Goal: Browse casually: Explore the website without a specific task or goal

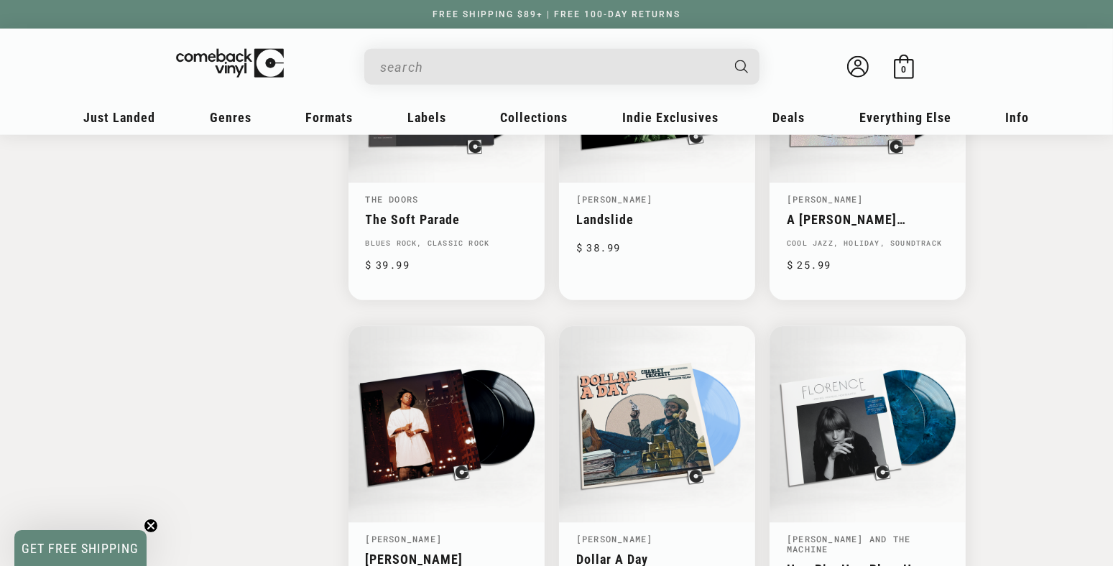
scroll to position [2340, 0]
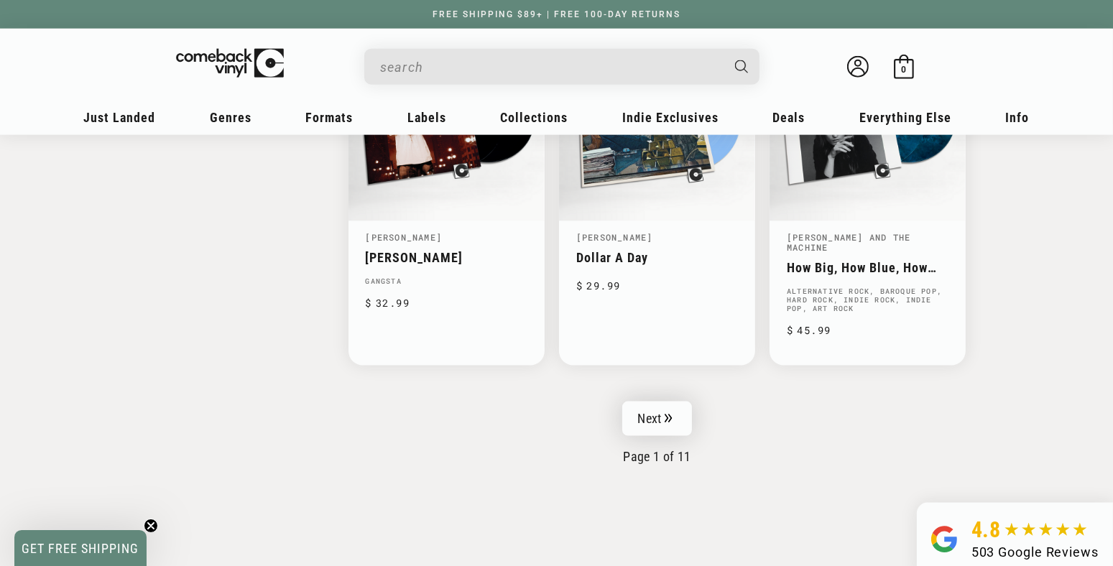
click at [652, 402] on link "Next" at bounding box center [657, 419] width 70 height 35
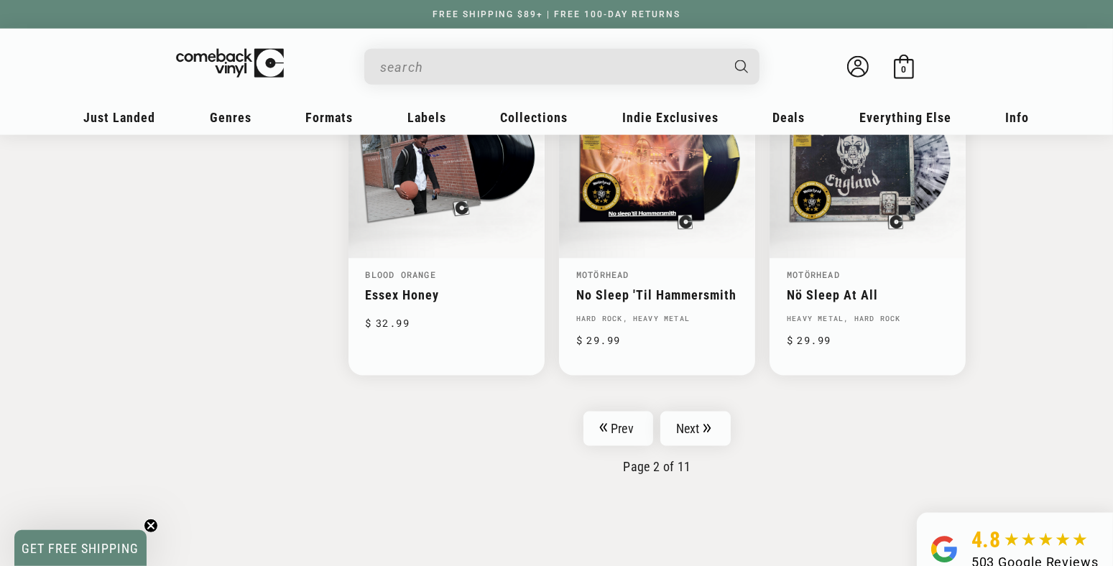
scroll to position [2566, 0]
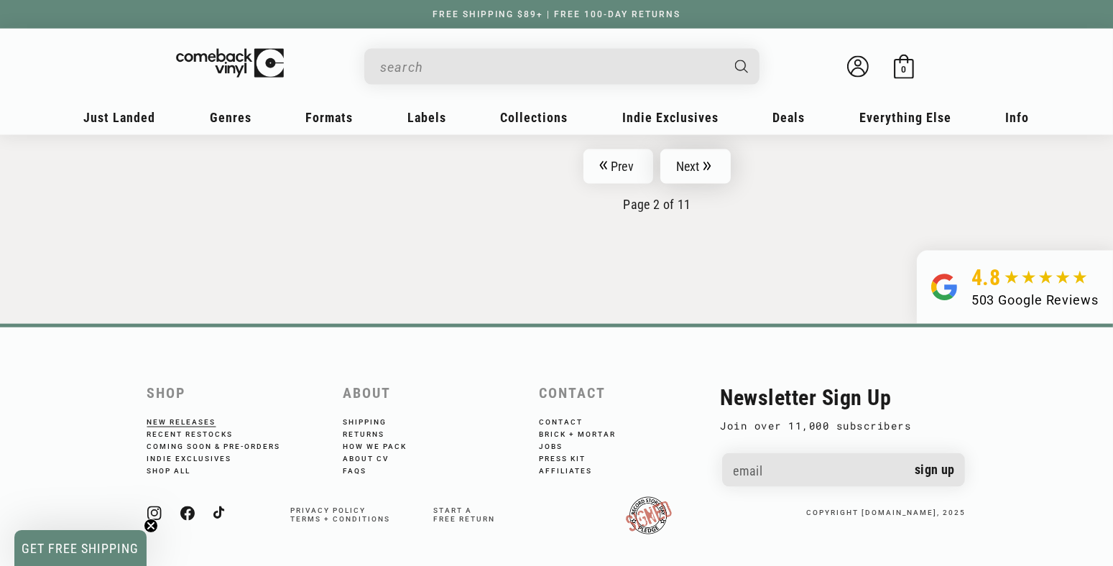
click at [684, 157] on link "Next" at bounding box center [696, 167] width 70 height 35
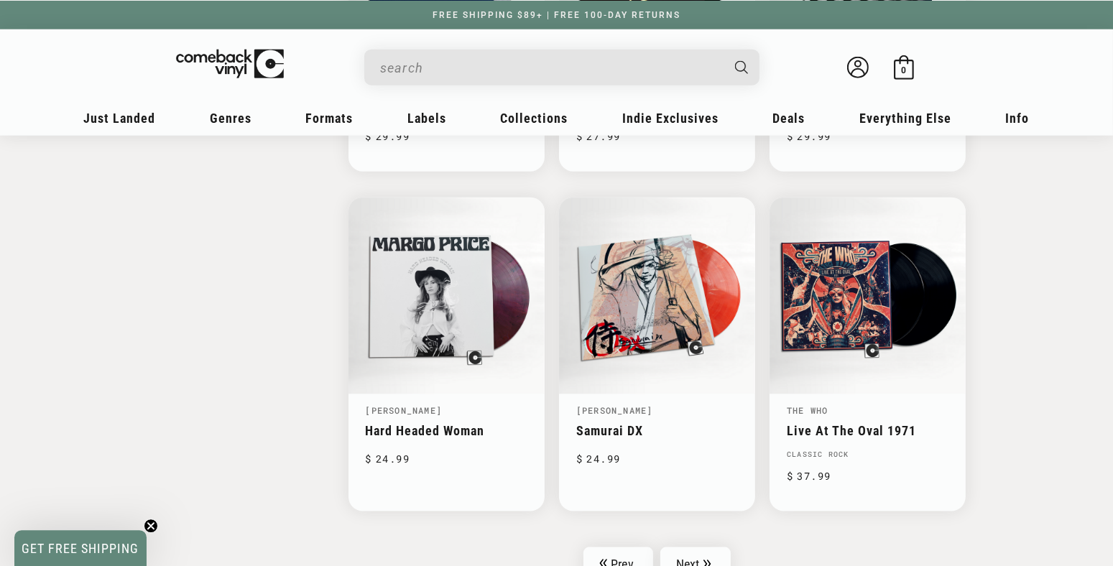
scroll to position [2340, 0]
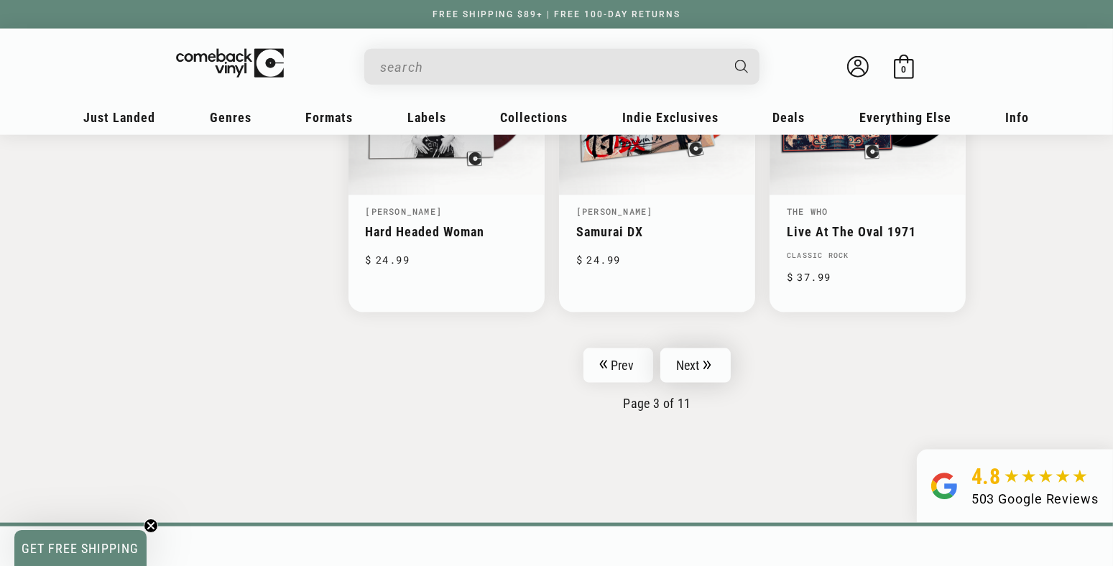
click at [694, 360] on link "Next" at bounding box center [696, 366] width 70 height 35
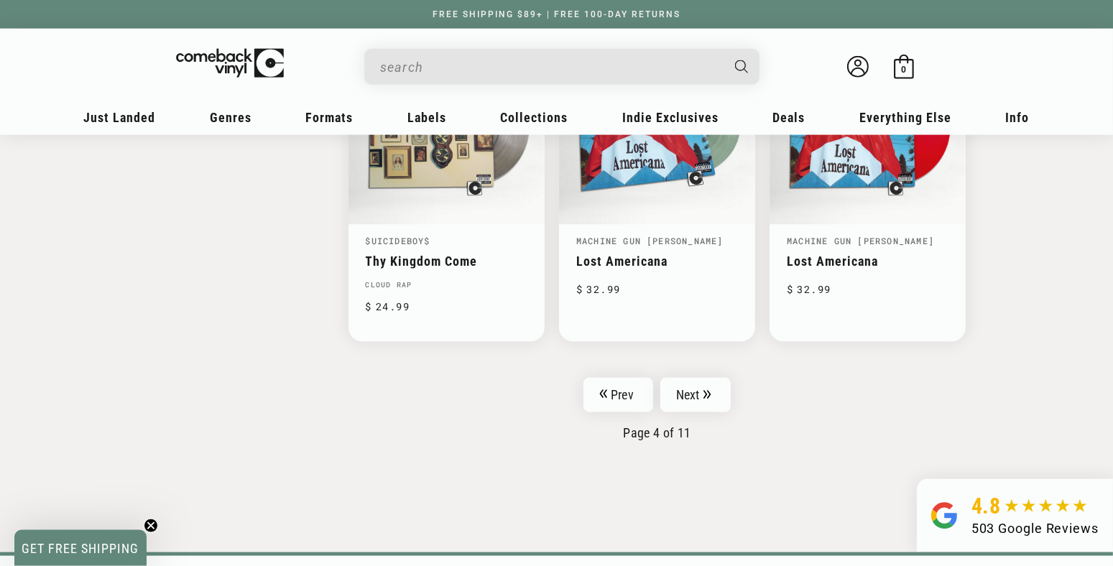
scroll to position [2340, 0]
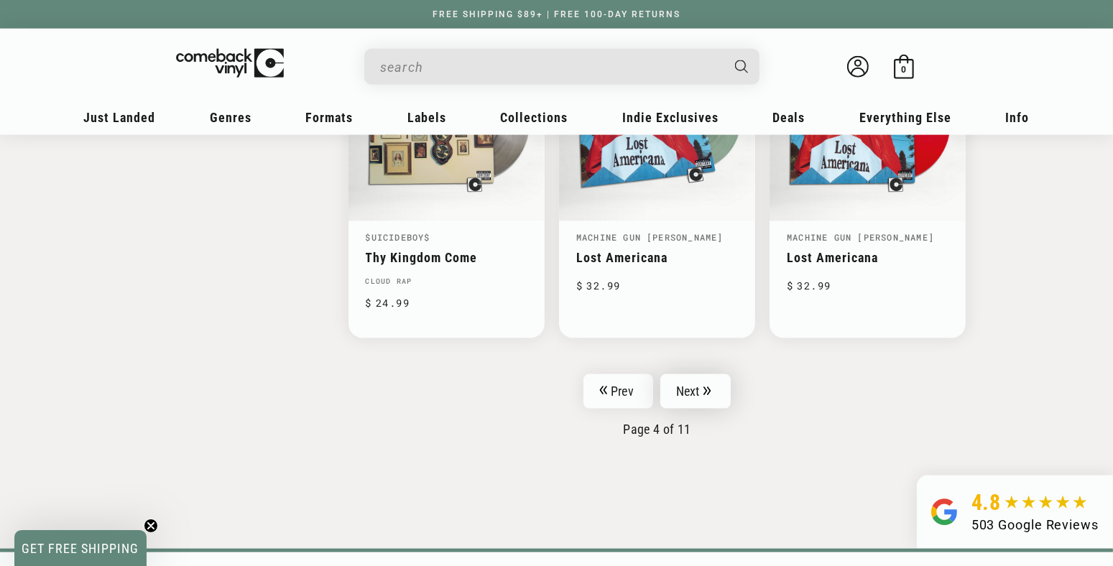
click at [696, 380] on link "Next" at bounding box center [696, 391] width 70 height 35
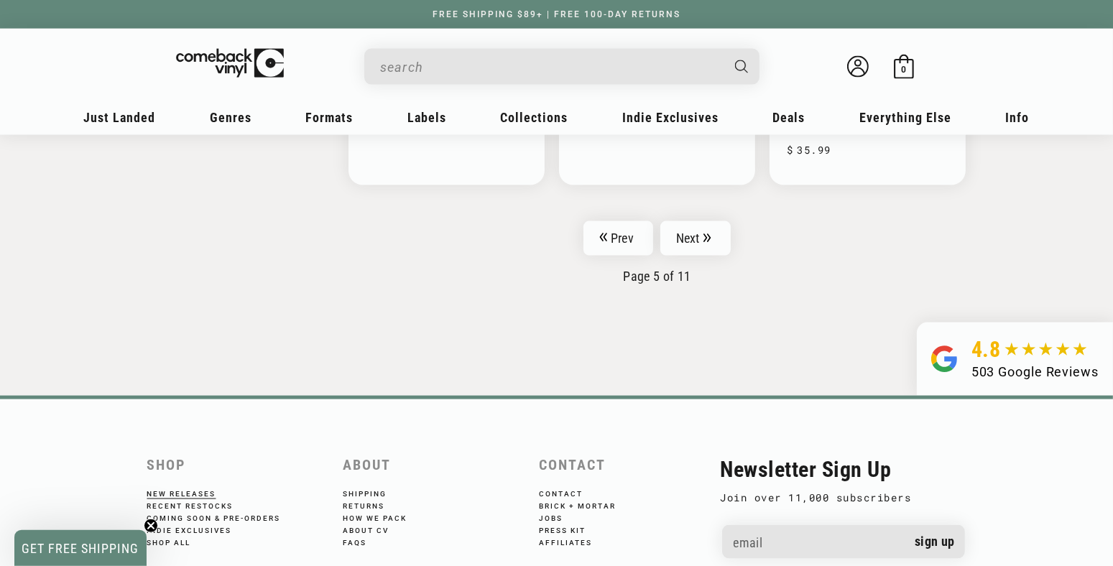
scroll to position [2566, 0]
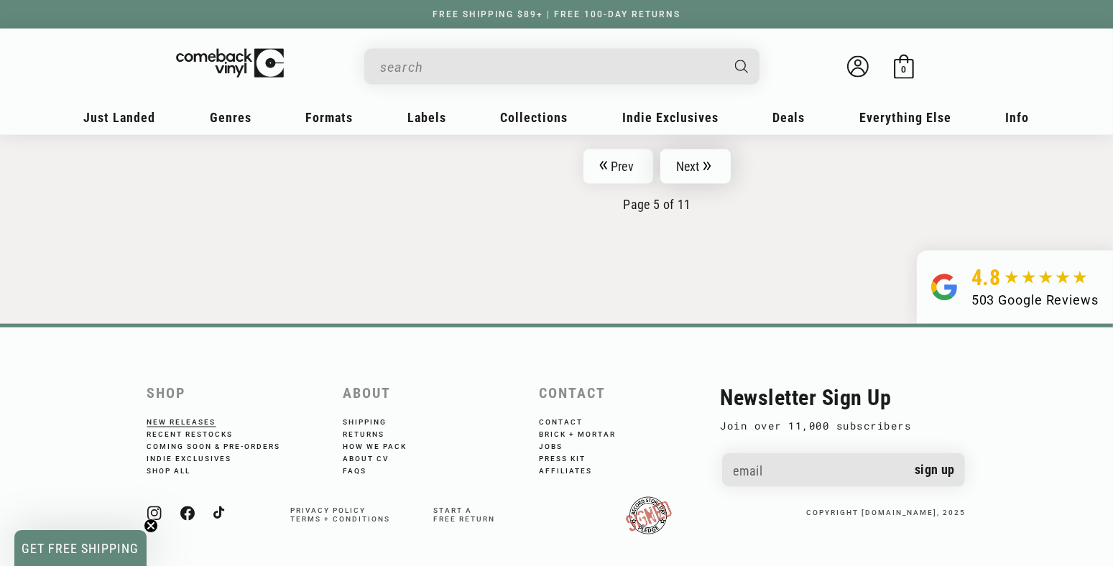
click at [691, 162] on link "Next" at bounding box center [696, 167] width 70 height 35
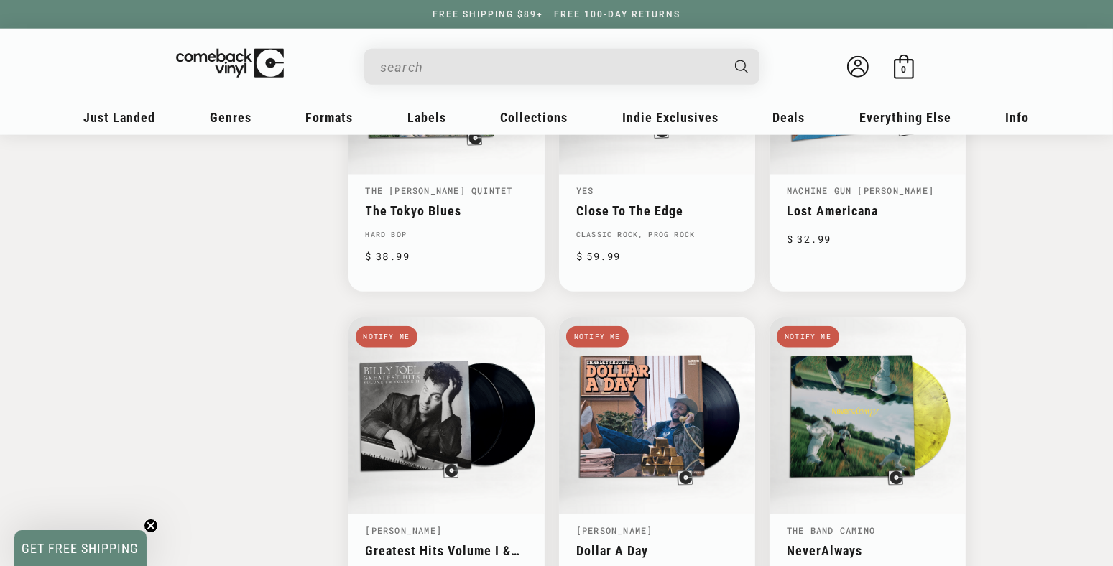
scroll to position [2340, 0]
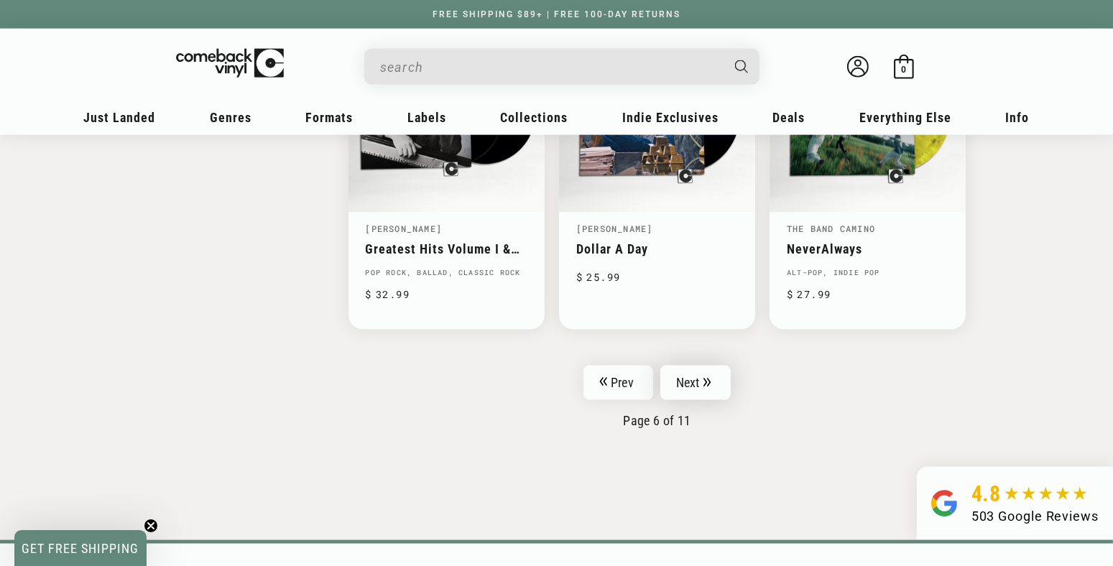
click at [684, 370] on link "Next" at bounding box center [696, 383] width 70 height 35
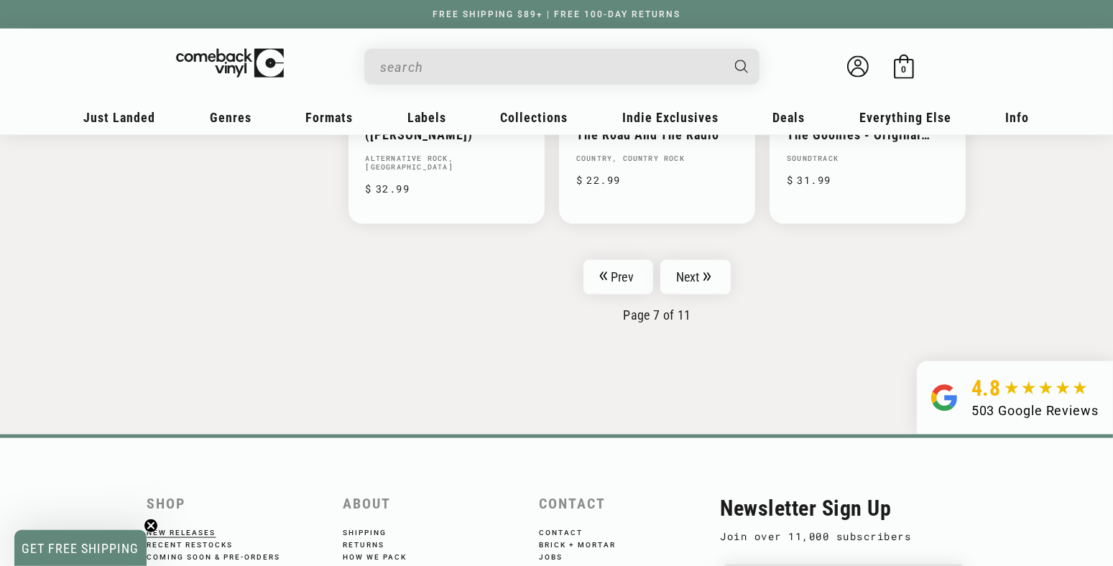
scroll to position [2491, 0]
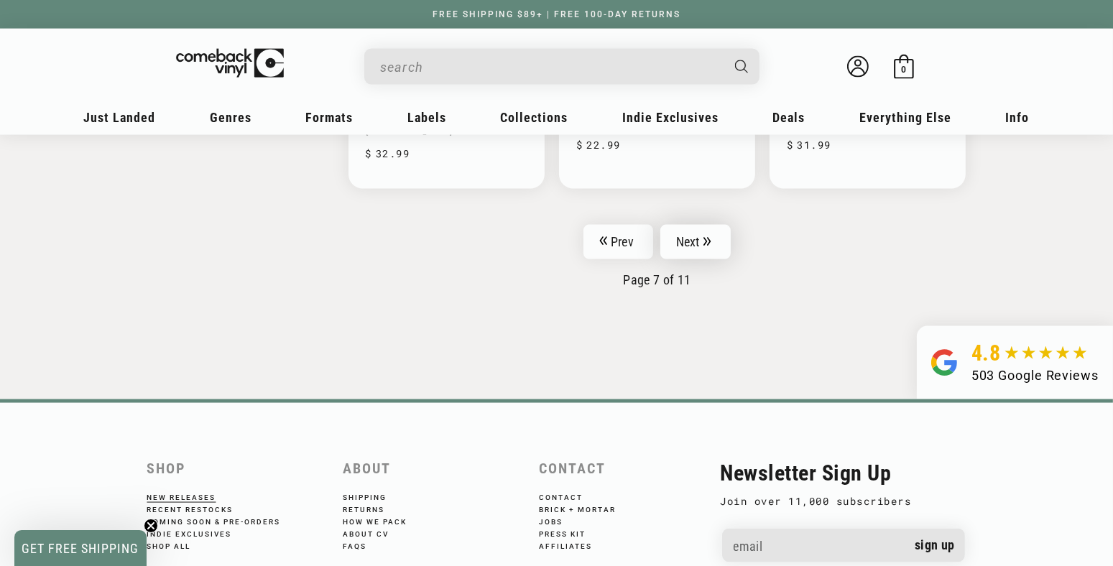
click at [689, 225] on link "Next" at bounding box center [696, 242] width 70 height 35
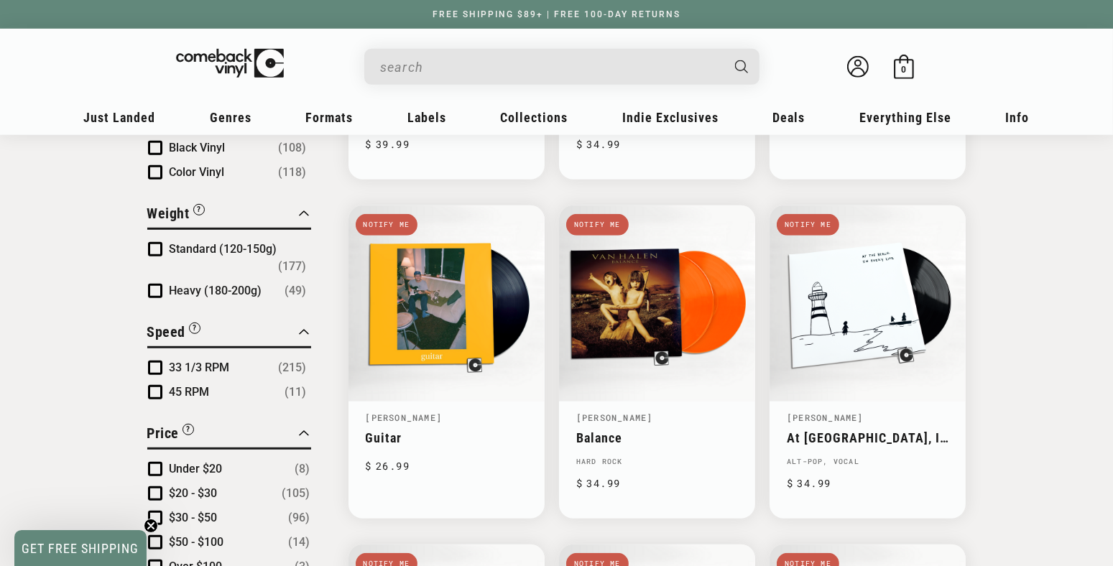
scroll to position [1434, 0]
